Goal: Task Accomplishment & Management: Manage account settings

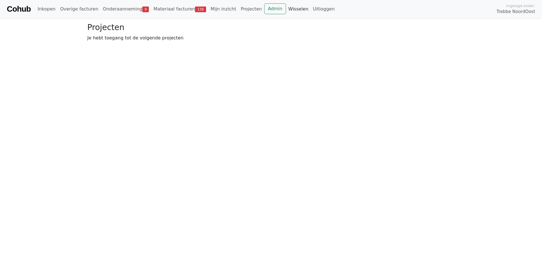
click at [286, 9] on link "Wisselen" at bounding box center [298, 8] width 25 height 11
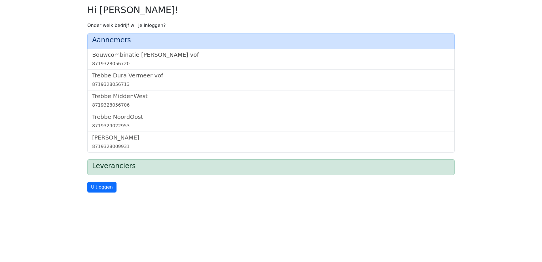
click at [135, 57] on h5 "Bouwcombinatie [PERSON_NAME] vof" at bounding box center [271, 54] width 358 height 7
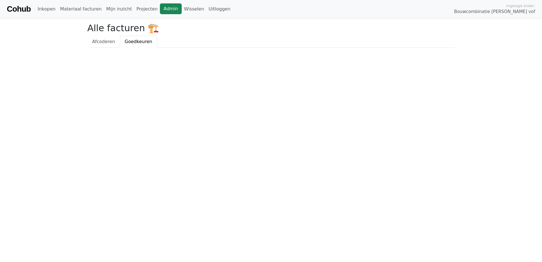
click at [164, 7] on link "Admin" at bounding box center [171, 8] width 22 height 11
click at [182, 11] on link "Wisselen" at bounding box center [194, 8] width 25 height 11
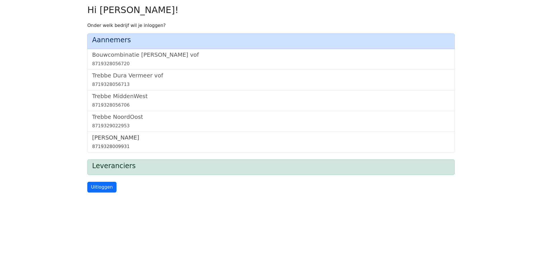
click at [121, 138] on h5 "[PERSON_NAME]" at bounding box center [271, 137] width 358 height 7
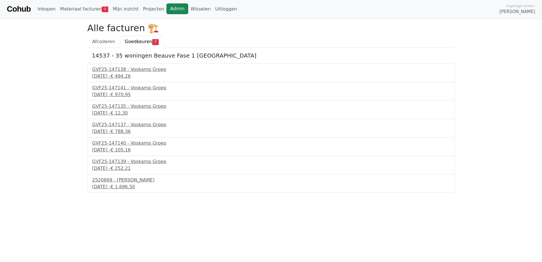
click at [166, 9] on link "Admin" at bounding box center [177, 8] width 22 height 11
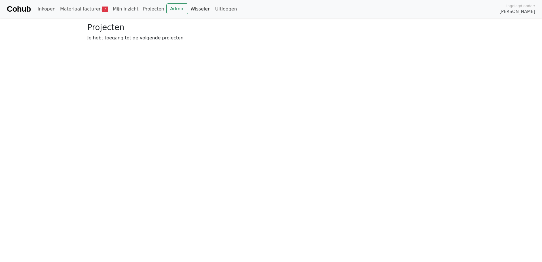
click at [188, 10] on link "Wisselen" at bounding box center [200, 8] width 25 height 11
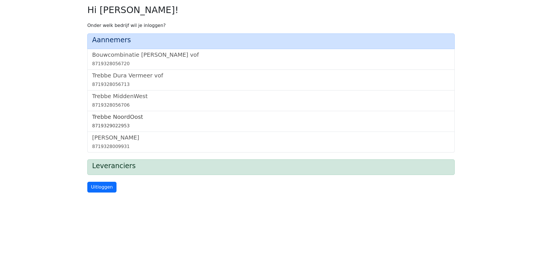
click at [124, 118] on h5 "Trebbe NoordOost" at bounding box center [271, 116] width 358 height 7
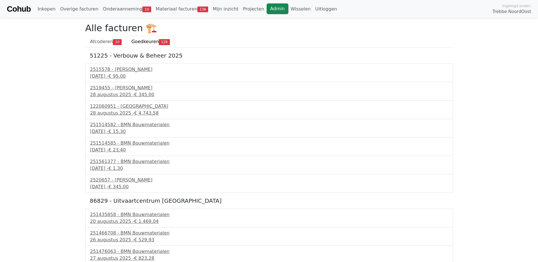
click at [266, 10] on link "Admin" at bounding box center [277, 8] width 22 height 11
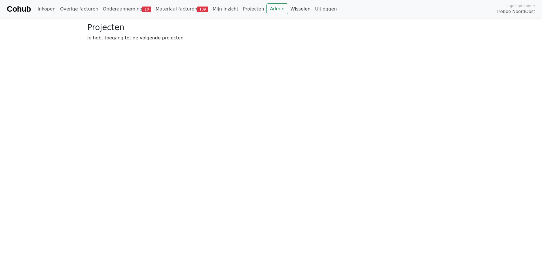
click at [288, 8] on link "Wisselen" at bounding box center [300, 8] width 25 height 11
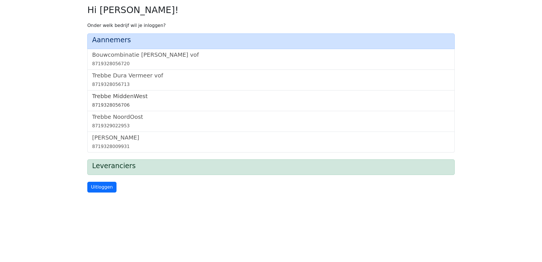
click at [131, 96] on h5 "Trebbe MiddenWest" at bounding box center [271, 96] width 358 height 7
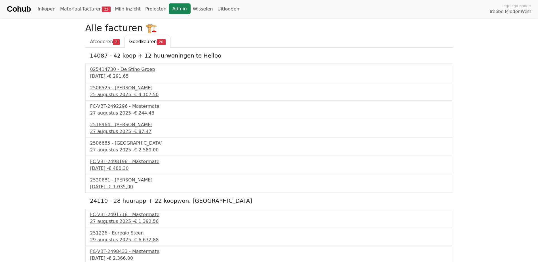
click at [170, 11] on link "Admin" at bounding box center [180, 8] width 22 height 11
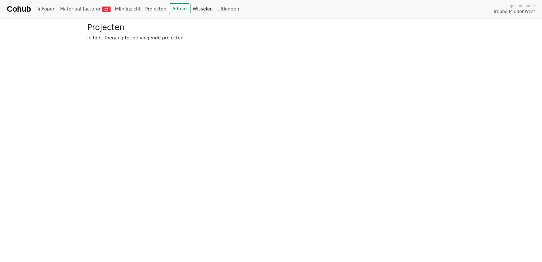
click at [190, 10] on link "Wisselen" at bounding box center [202, 8] width 25 height 11
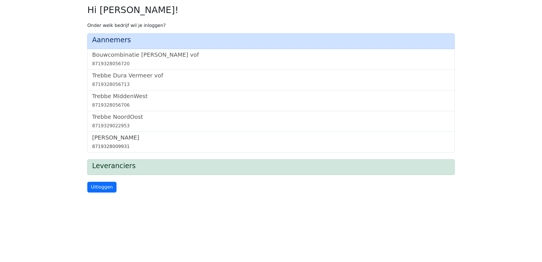
click at [109, 136] on h5 "[PERSON_NAME]" at bounding box center [271, 137] width 358 height 7
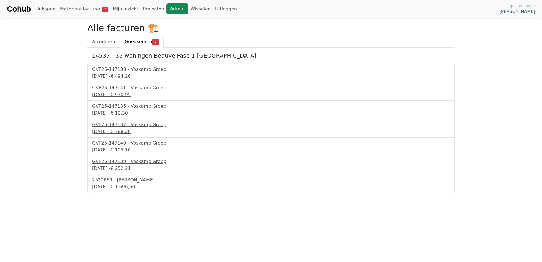
click at [168, 9] on link "Admin" at bounding box center [177, 8] width 22 height 11
